Goal: Obtain resource: Download file/media

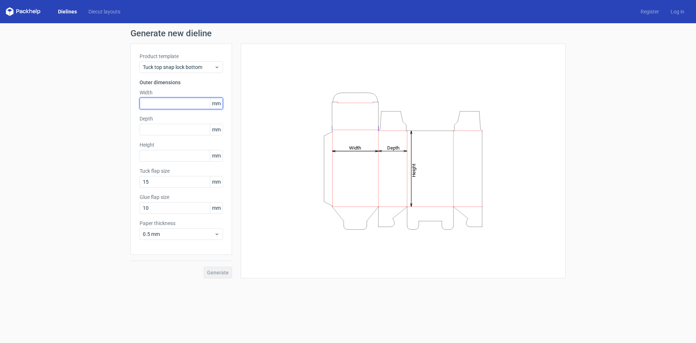
click at [164, 99] on input "text" at bounding box center [181, 104] width 83 height 12
click at [173, 106] on input "text" at bounding box center [181, 104] width 83 height 12
type input "1"
type input "60"
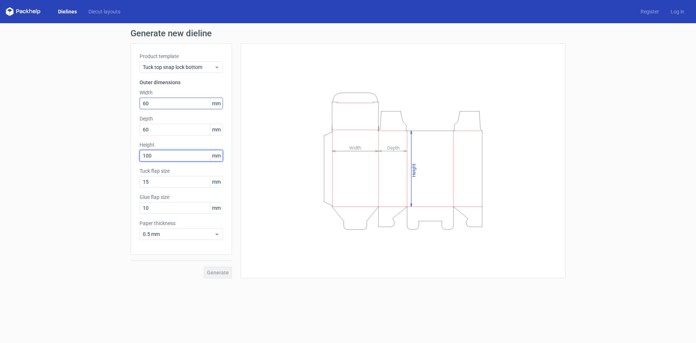
type input "100"
click at [204, 266] on button "Generate" at bounding box center [218, 272] width 28 height 12
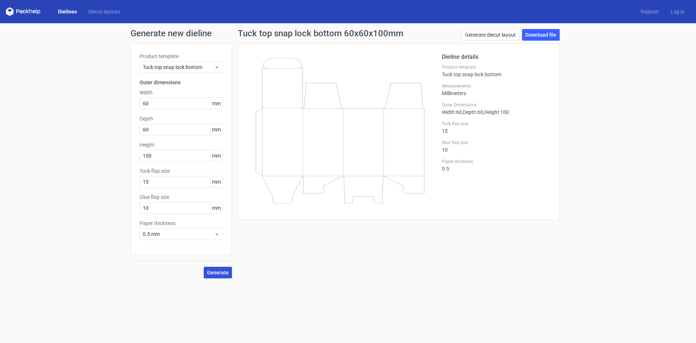
click at [225, 273] on span "Generate" at bounding box center [218, 272] width 22 height 5
click at [531, 33] on link "Download file" at bounding box center [541, 35] width 38 height 12
